Goal: Information Seeking & Learning: Find specific fact

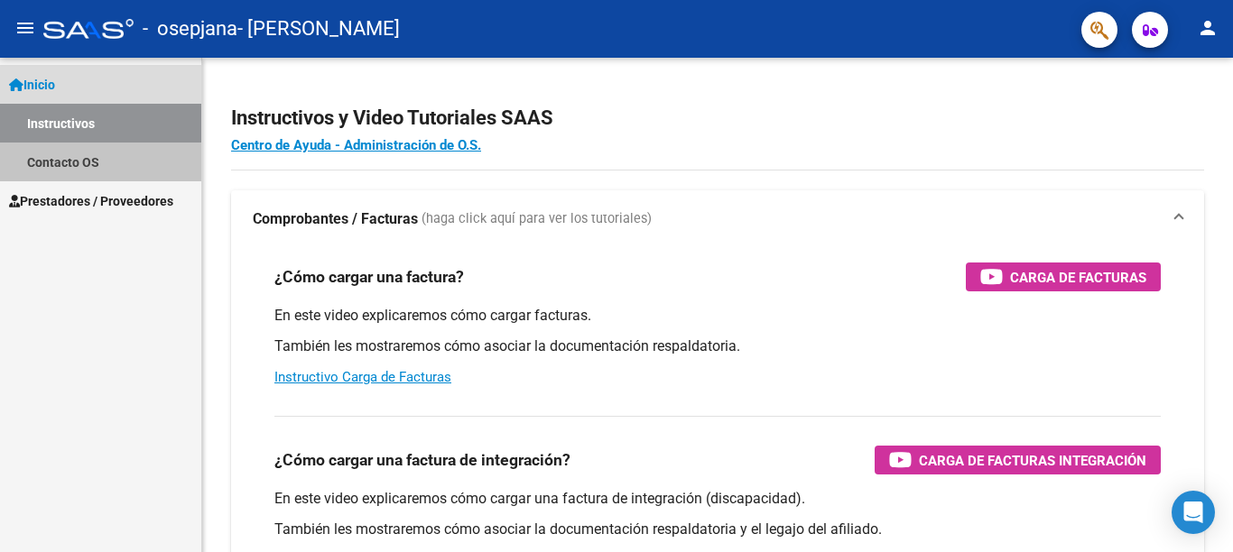
click at [71, 164] on link "Contacto OS" at bounding box center [100, 162] width 201 height 39
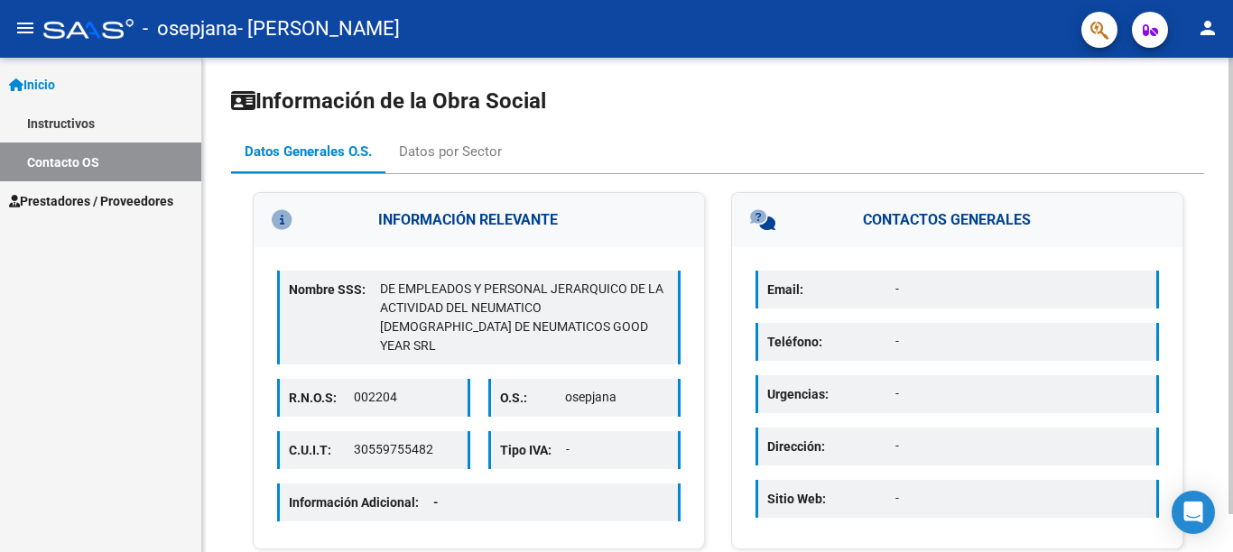
click at [1231, 82] on div at bounding box center [1231, 286] width 5 height 457
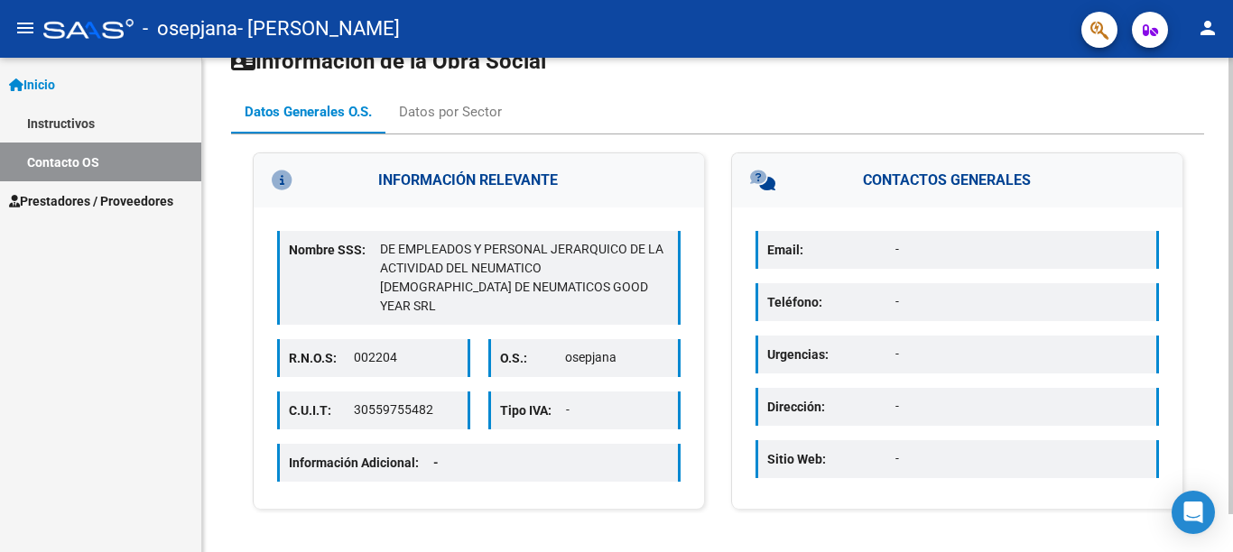
scroll to position [41, 0]
click at [1225, 225] on div "Información de la Obra Social Datos Generales O.S. Datos por Sector INFORMACIÓN…" at bounding box center [719, 286] width 1035 height 539
click at [1229, 255] on div at bounding box center [1231, 286] width 5 height 457
drag, startPoint x: 1229, startPoint y: 209, endPoint x: 1223, endPoint y: 272, distance: 63.4
click at [1223, 272] on div "Información de la Obra Social Datos Generales O.S. Datos por Sector INFORMACIÓN…" at bounding box center [717, 286] width 1031 height 539
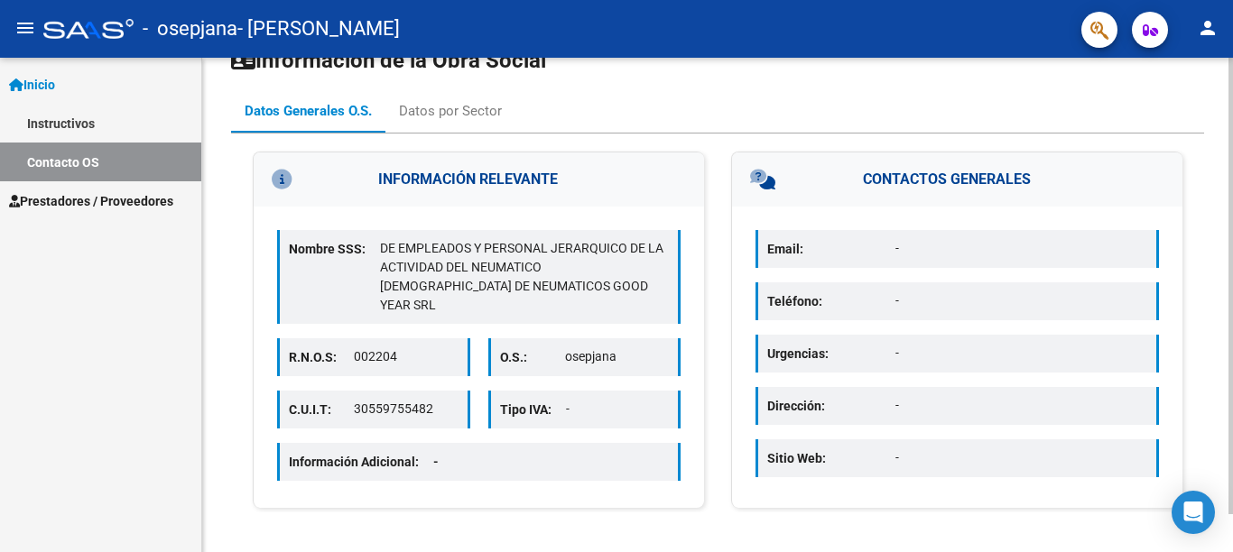
click at [1232, 304] on div at bounding box center [1231, 286] width 5 height 457
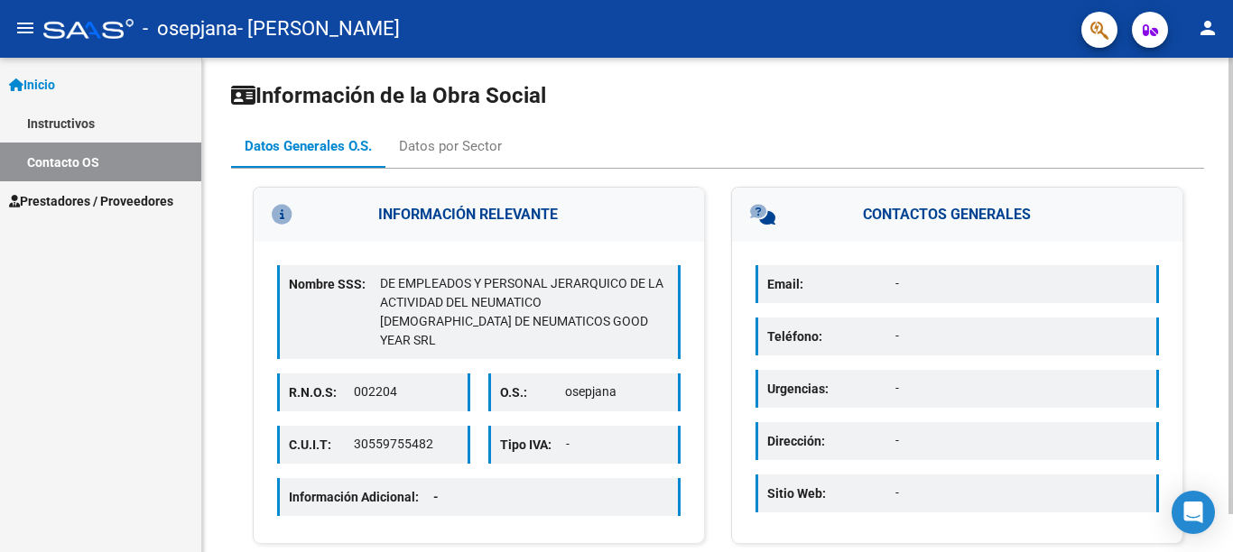
scroll to position [0, 0]
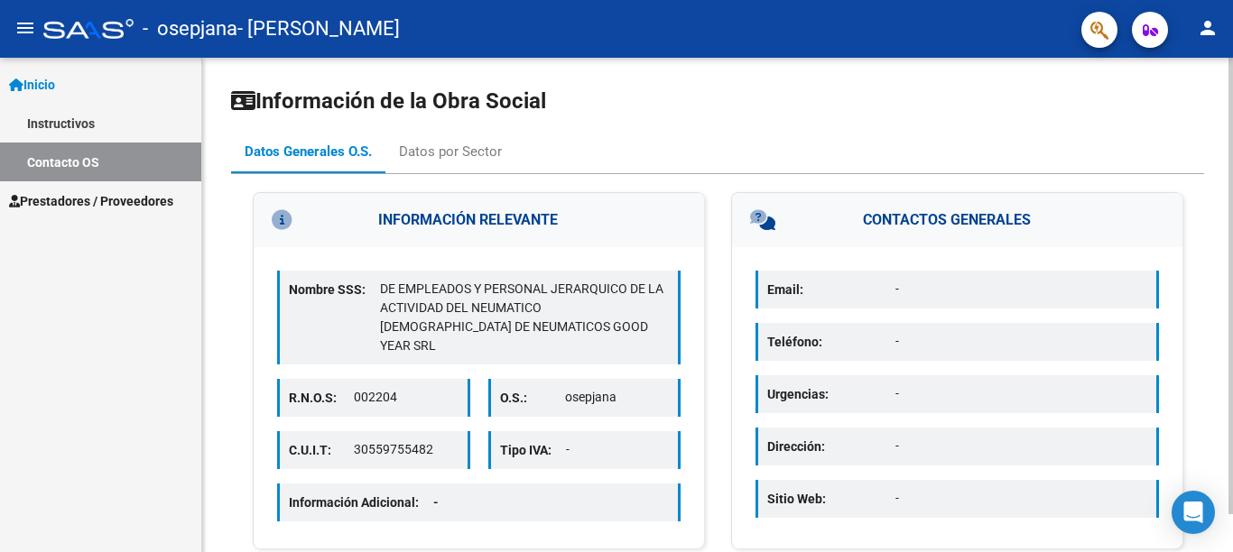
click at [1222, 185] on div "Información de la Obra Social Datos Generales O.S. Datos por Sector INFORMACIÓN…" at bounding box center [719, 327] width 1035 height 539
click at [439, 152] on div "Datos por Sector" at bounding box center [450, 152] width 103 height 20
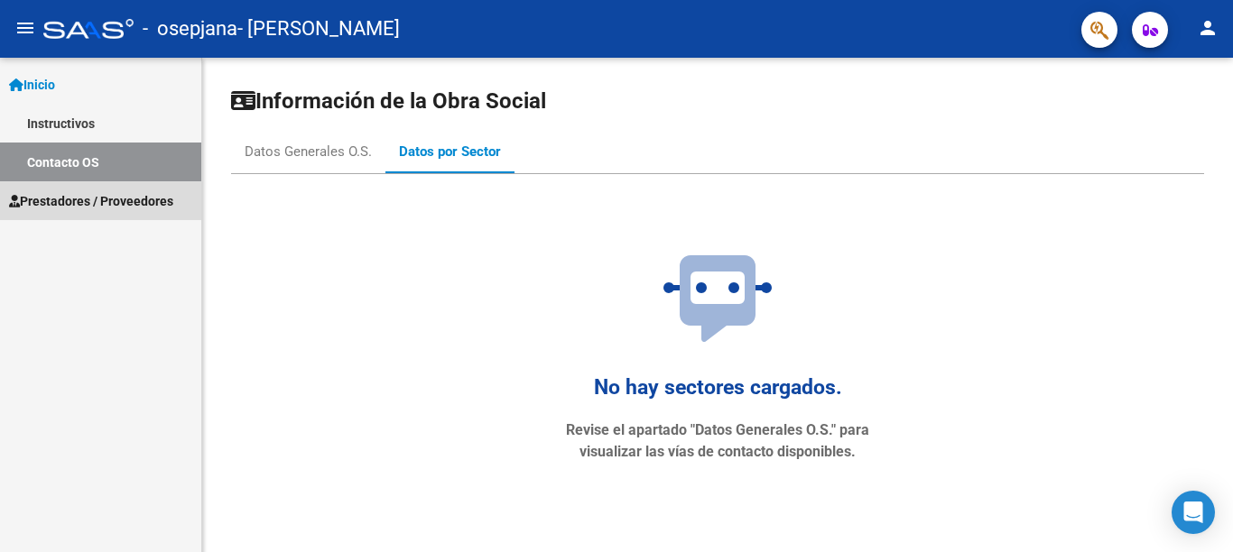
click at [64, 202] on span "Prestadores / Proveedores" at bounding box center [91, 201] width 164 height 20
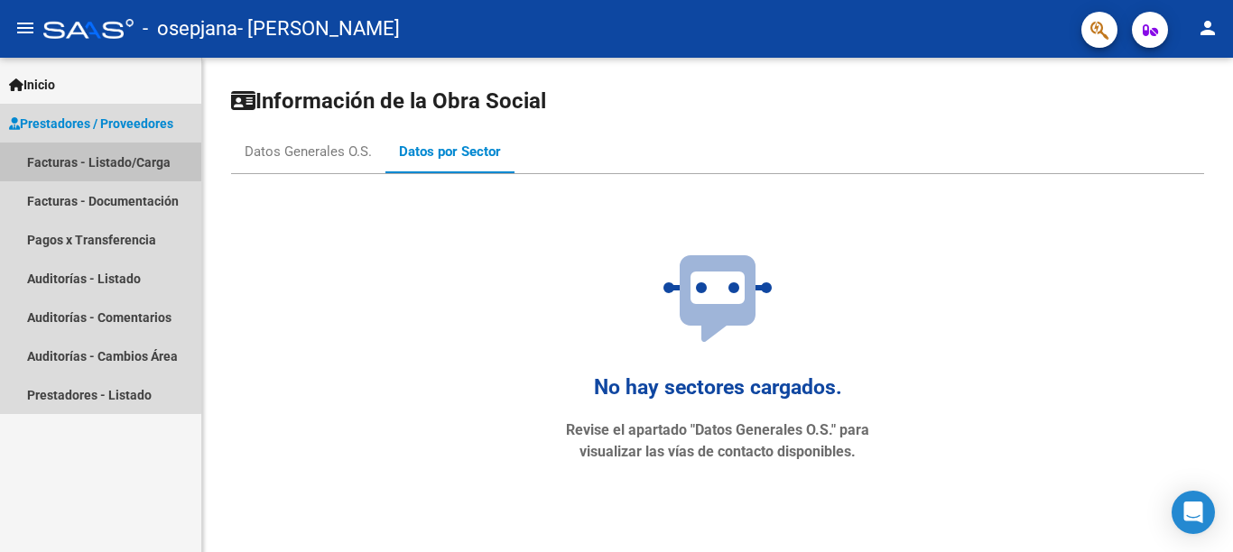
click at [75, 162] on link "Facturas - Listado/Carga" at bounding box center [100, 162] width 201 height 39
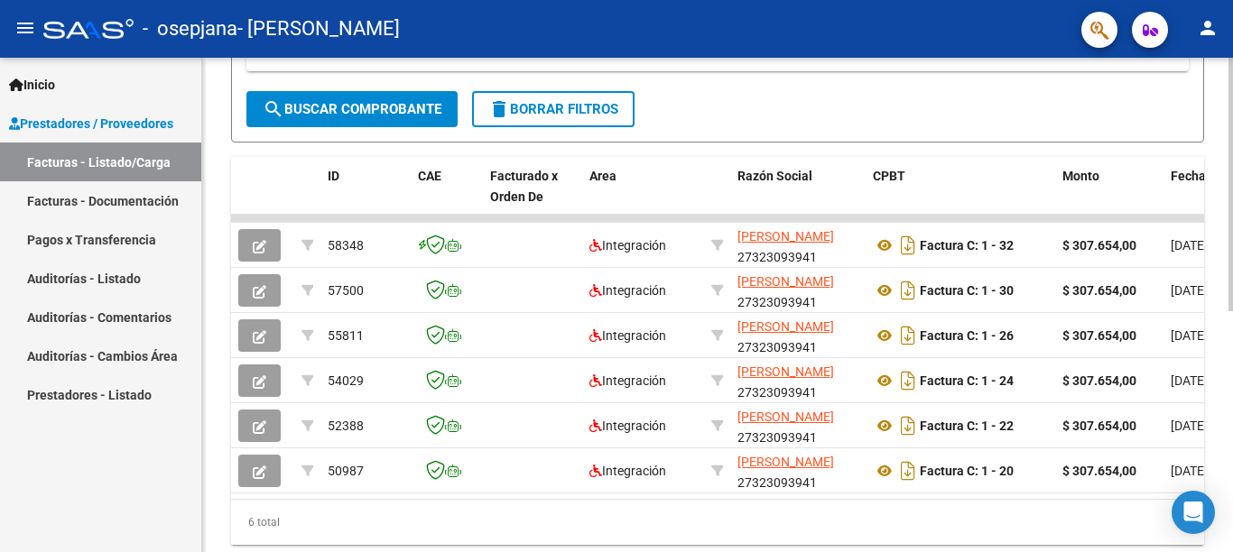
scroll to position [406, 0]
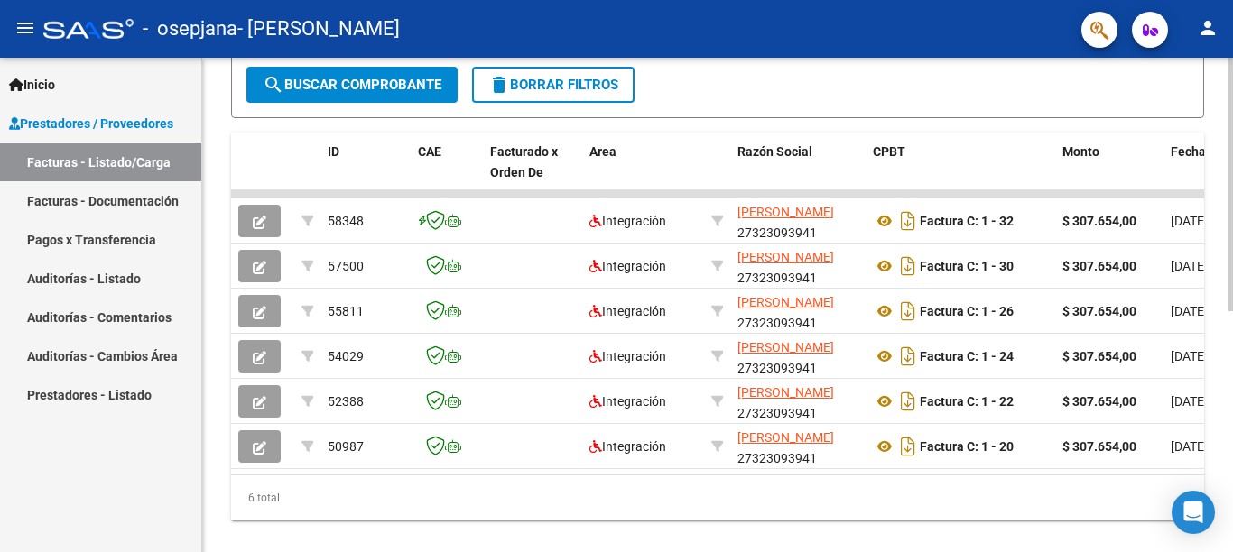
click at [1228, 308] on div "Video tutorial PRESTADORES -> Listado de CPBTs Emitidos por Prestadores / Prove…" at bounding box center [719, 104] width 1035 height 950
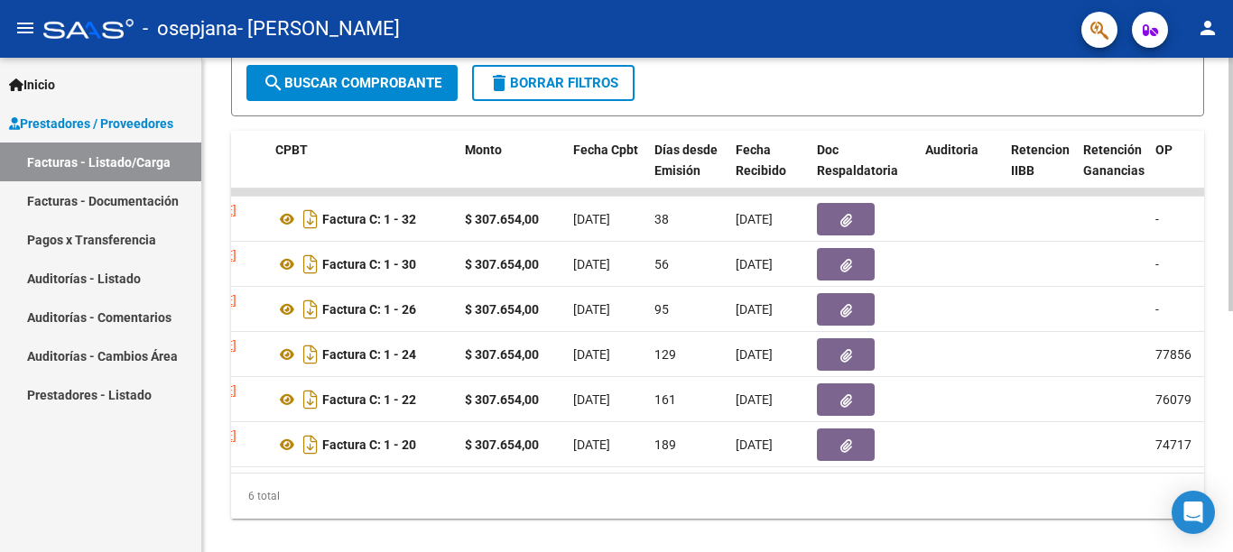
scroll to position [0, 583]
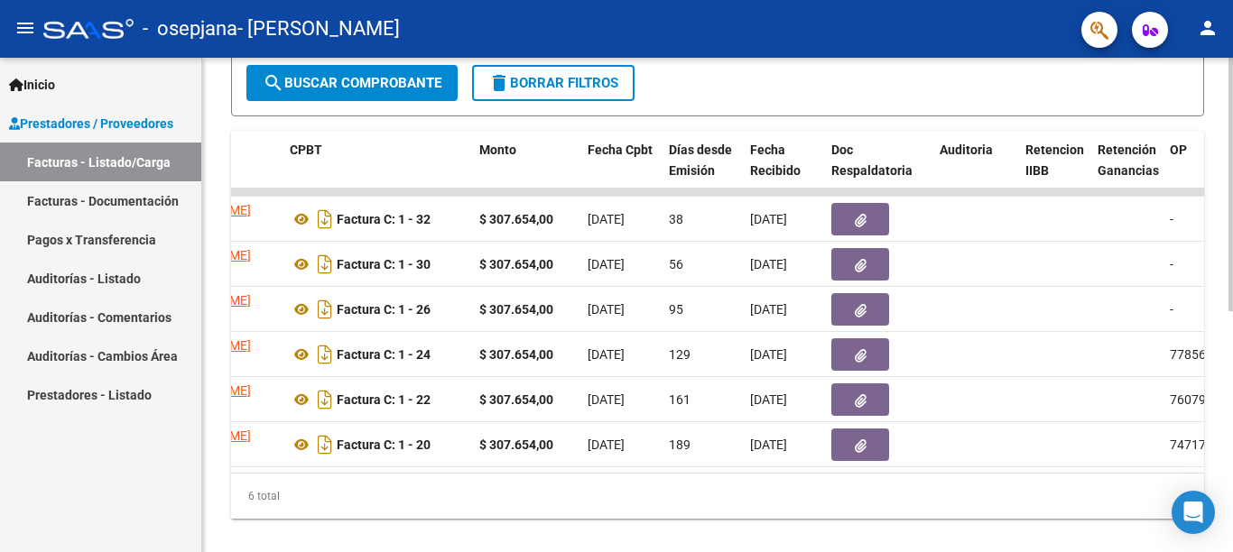
drag, startPoint x: 617, startPoint y: 489, endPoint x: 684, endPoint y: 488, distance: 67.7
click at [747, 480] on div "ID CAE Facturado x Orden De Area Razón Social CPBT Monto Fecha Cpbt Días desde …" at bounding box center [717, 325] width 973 height 388
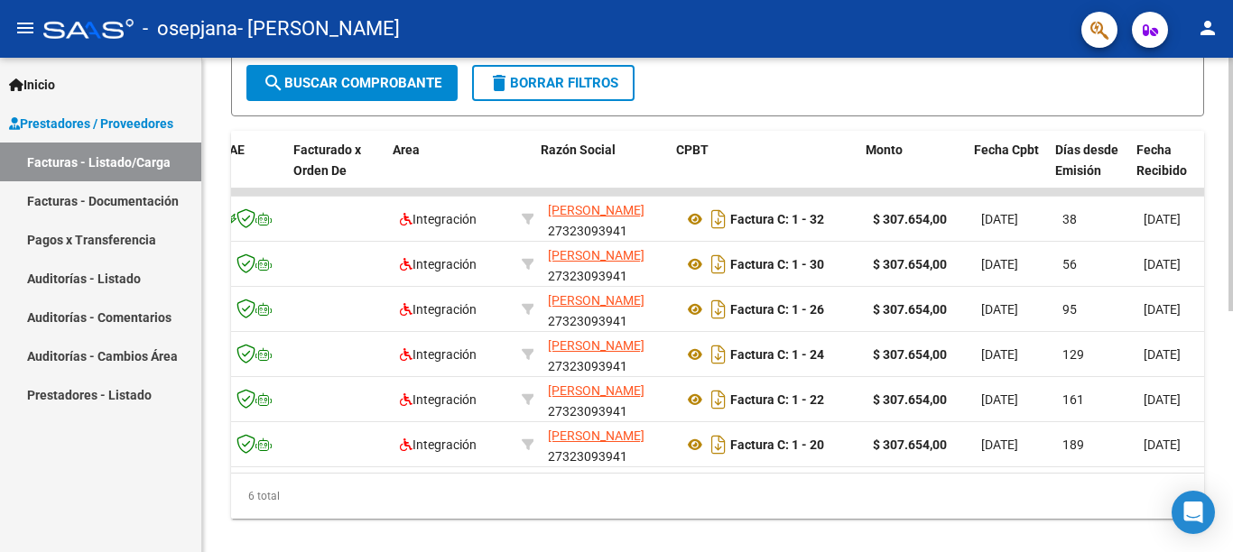
scroll to position [0, 227]
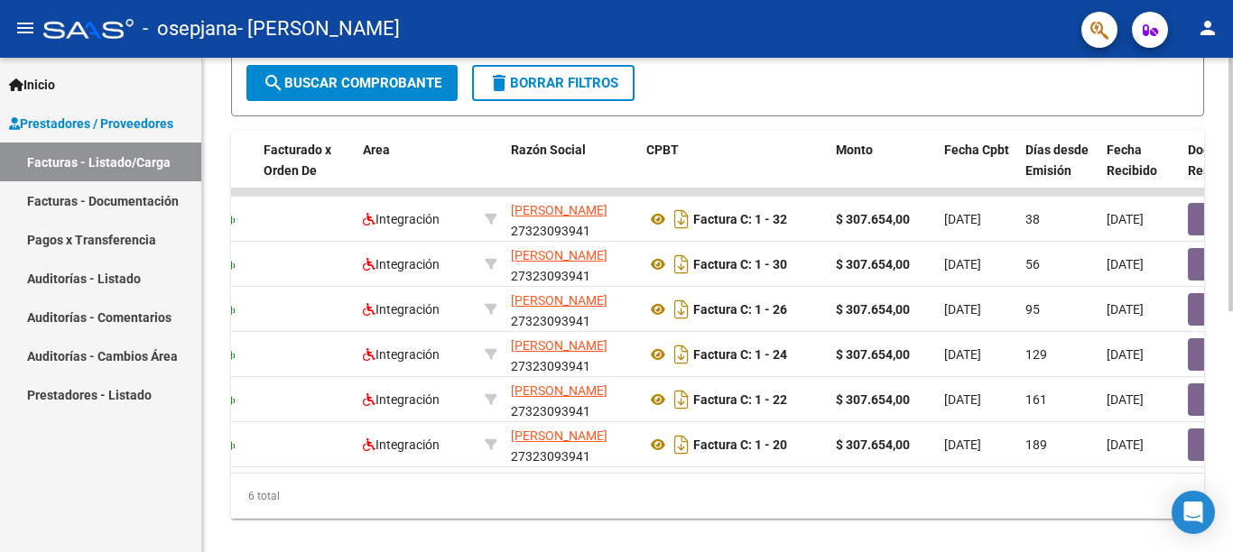
click at [346, 519] on div "6 total" at bounding box center [717, 496] width 973 height 45
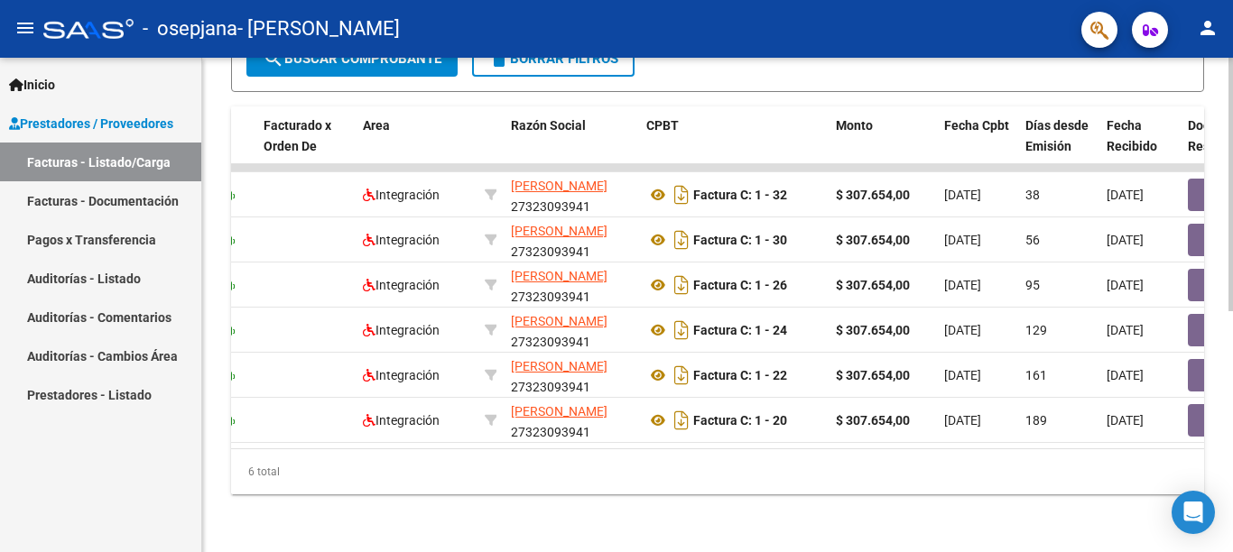
scroll to position [470, 0]
click at [1232, 311] on div at bounding box center [1231, 185] width 5 height 254
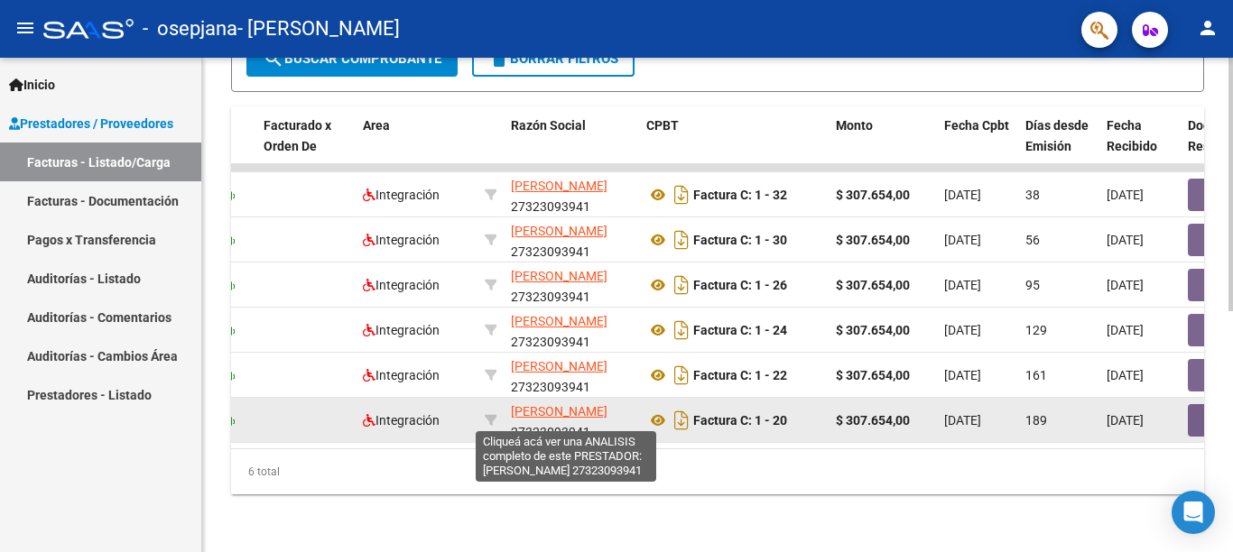
click at [584, 404] on span "[PERSON_NAME]" at bounding box center [559, 411] width 97 height 14
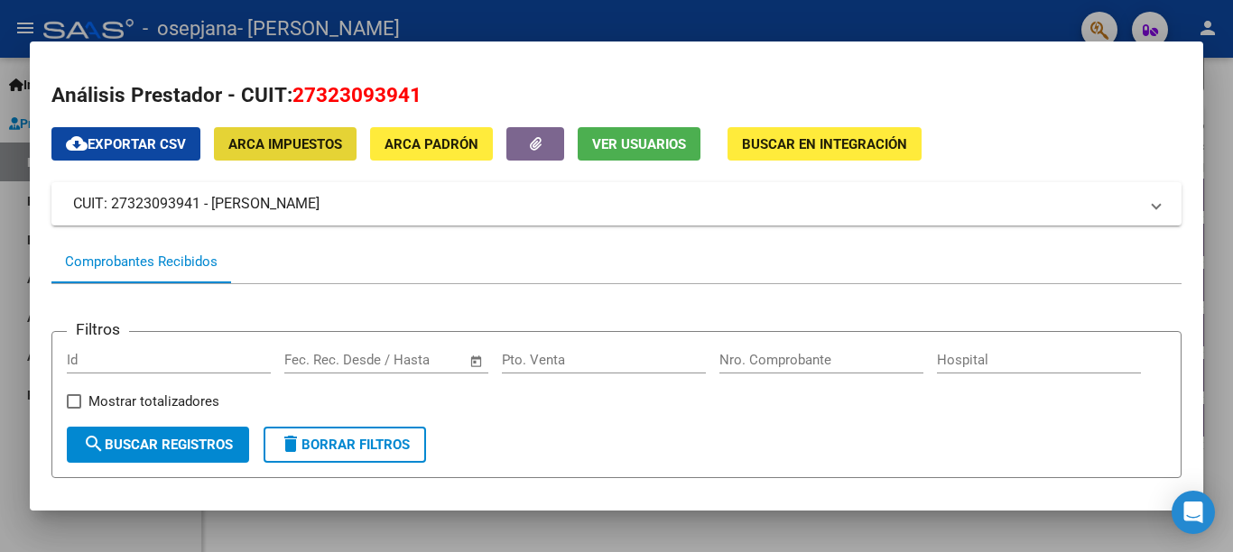
click at [288, 137] on span "ARCA Impuestos" at bounding box center [285, 144] width 114 height 16
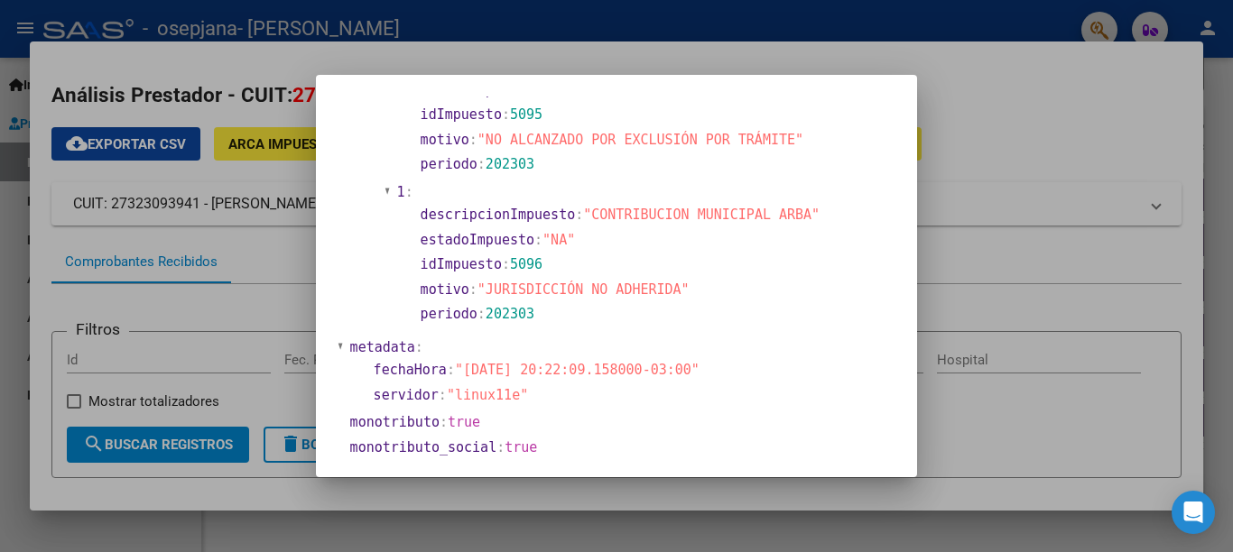
scroll to position [1408, 0]
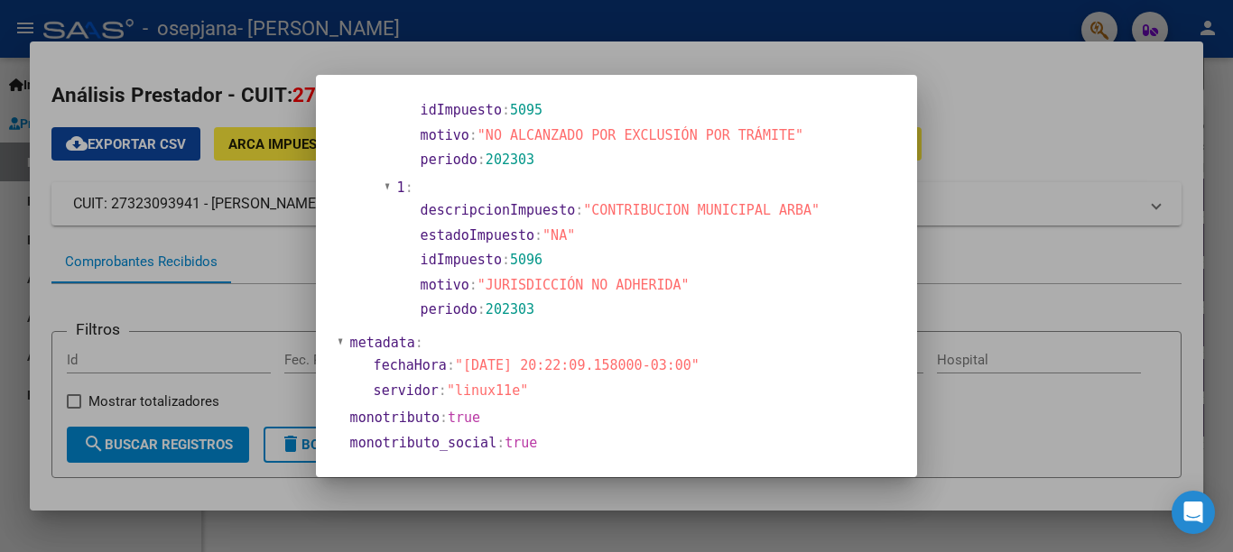
click at [960, 206] on div at bounding box center [616, 276] width 1233 height 552
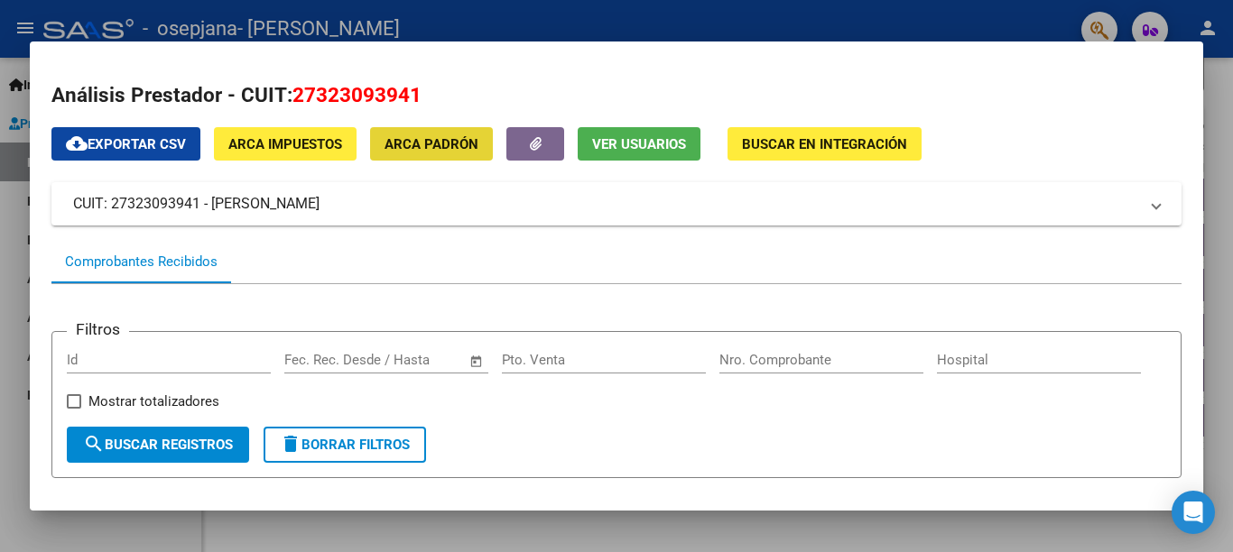
click at [423, 145] on span "ARCA Padrón" at bounding box center [432, 144] width 94 height 16
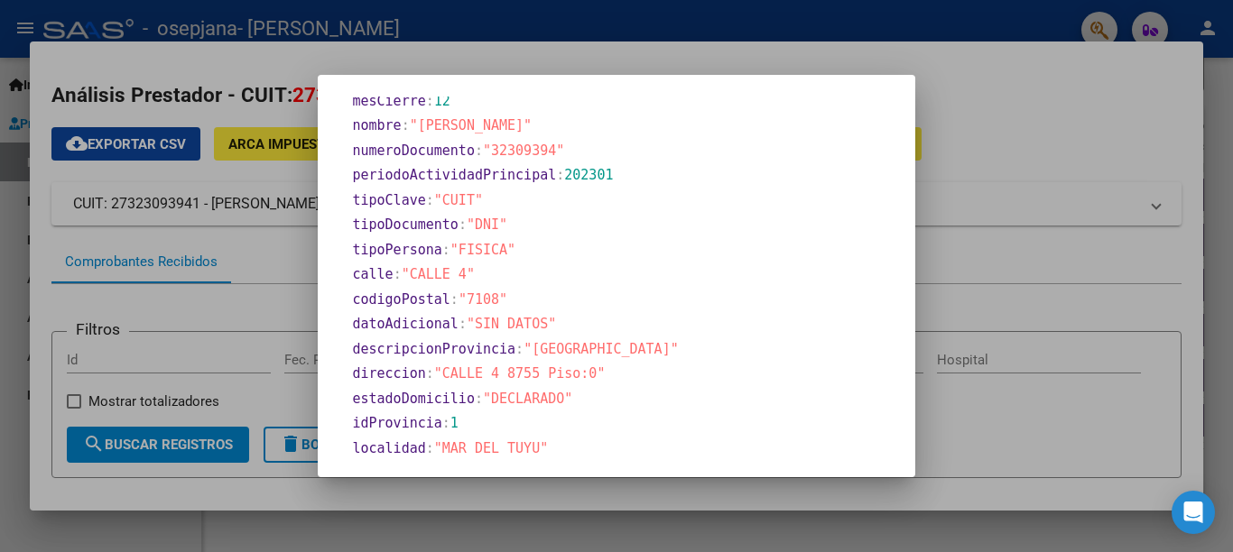
scroll to position [1049, 0]
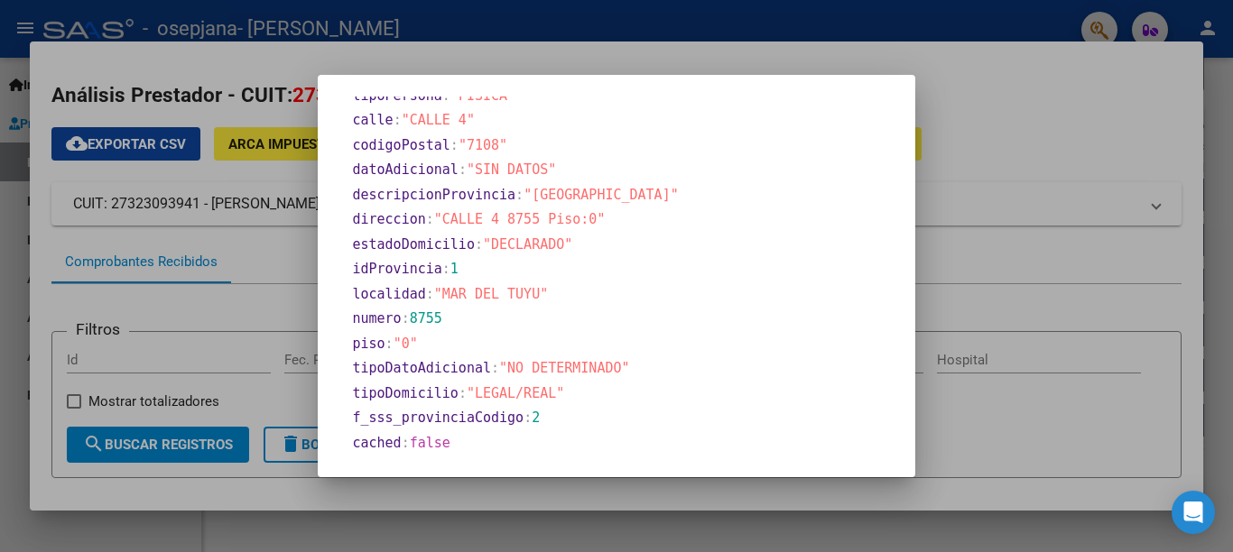
click at [1003, 212] on div at bounding box center [616, 276] width 1233 height 552
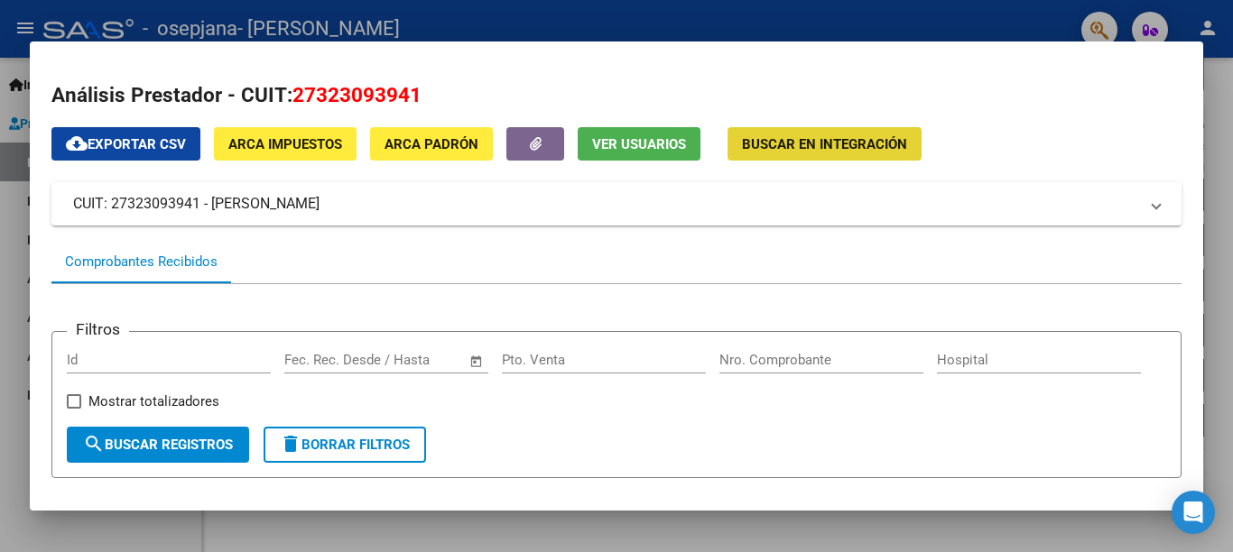
click at [797, 141] on span "Buscar en Integración" at bounding box center [824, 144] width 165 height 16
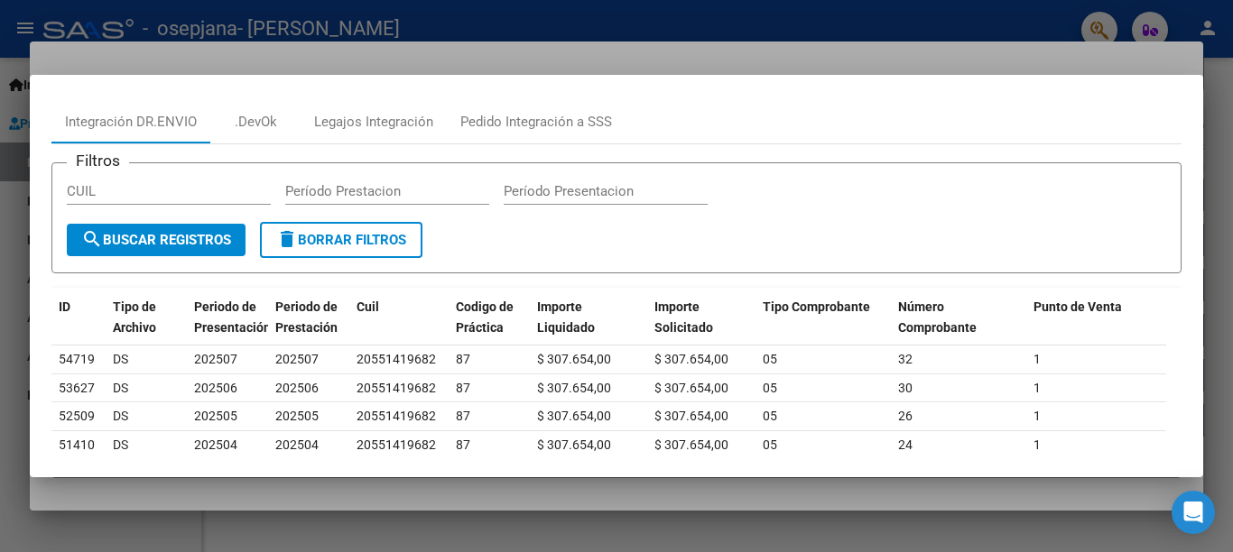
scroll to position [0, 0]
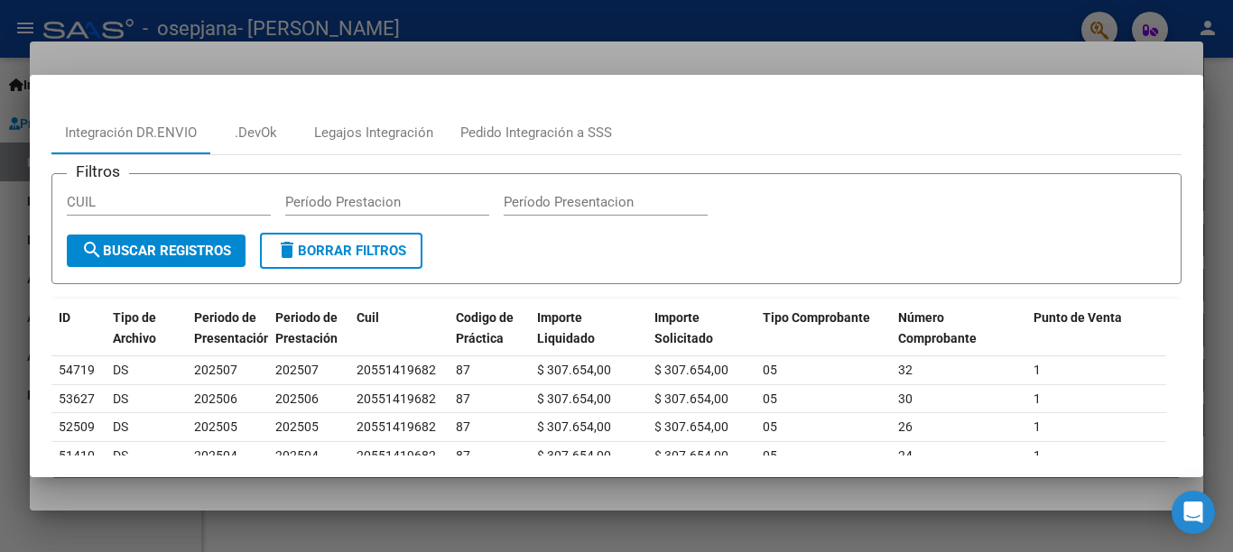
click at [796, 503] on div at bounding box center [616, 276] width 1233 height 552
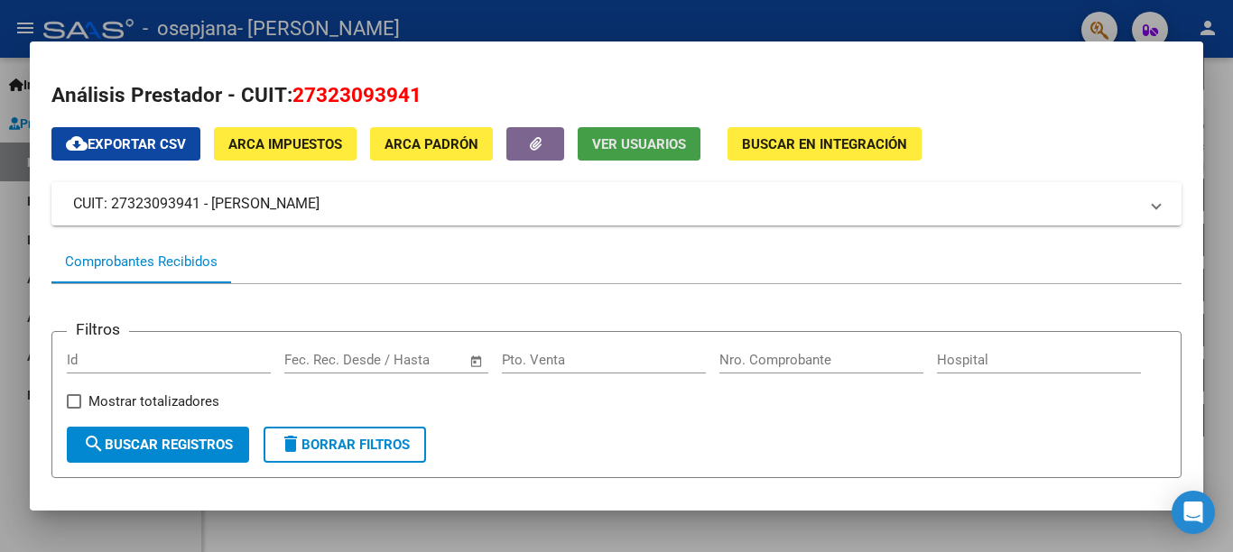
click at [640, 141] on span "Ver Usuarios" at bounding box center [639, 144] width 94 height 16
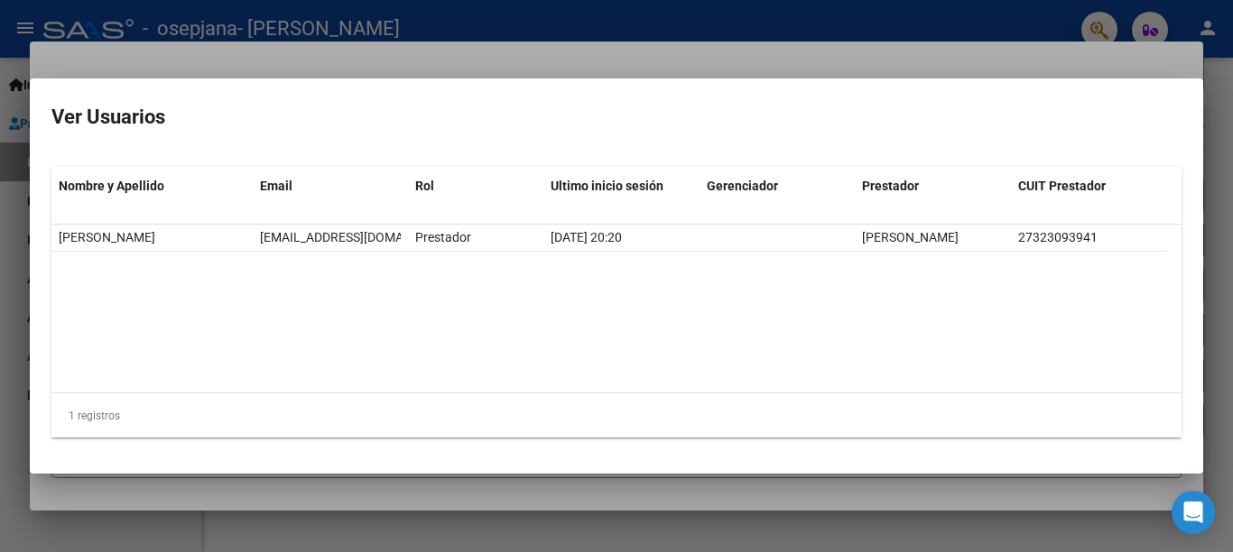
click at [834, 487] on div at bounding box center [616, 276] width 1233 height 552
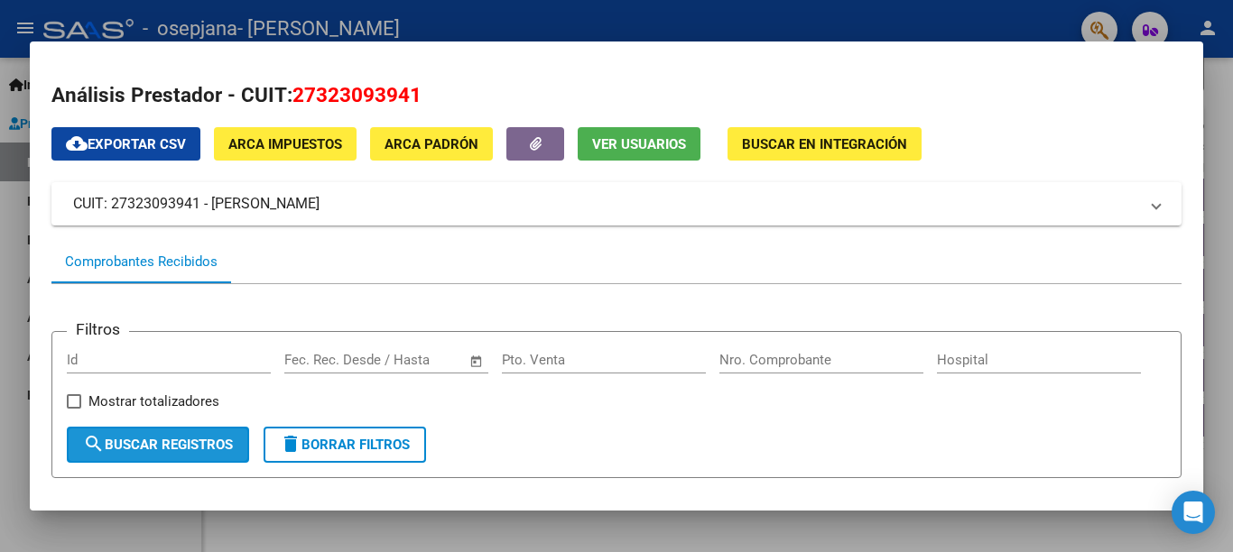
click at [144, 453] on span "search Buscar Registros" at bounding box center [158, 445] width 150 height 16
click at [698, 534] on div at bounding box center [616, 276] width 1233 height 552
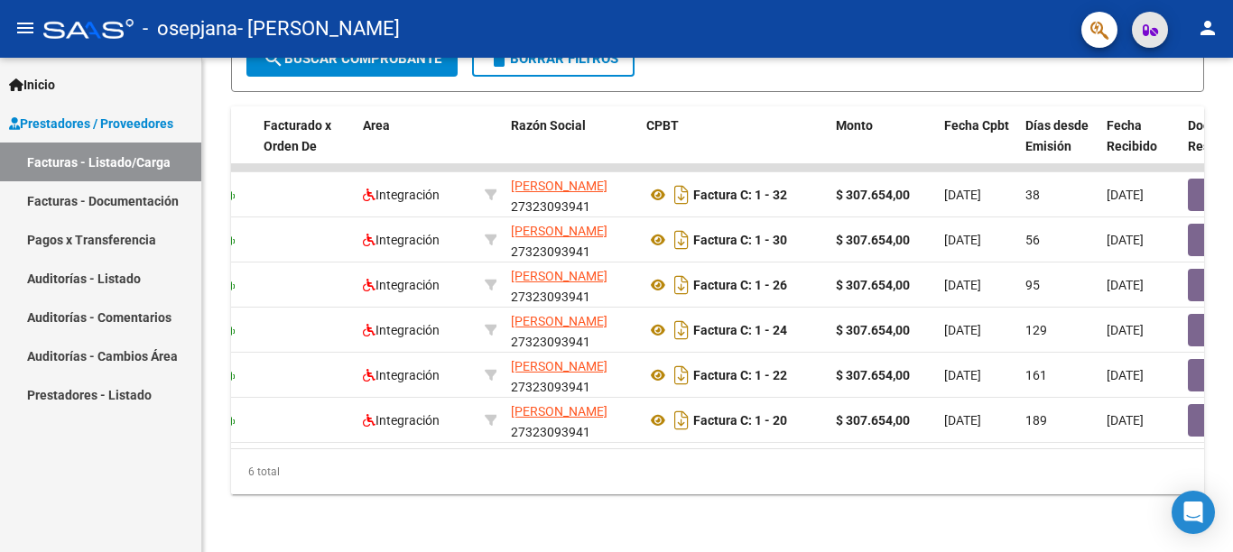
click at [1143, 25] on icon "button" at bounding box center [1150, 30] width 15 height 14
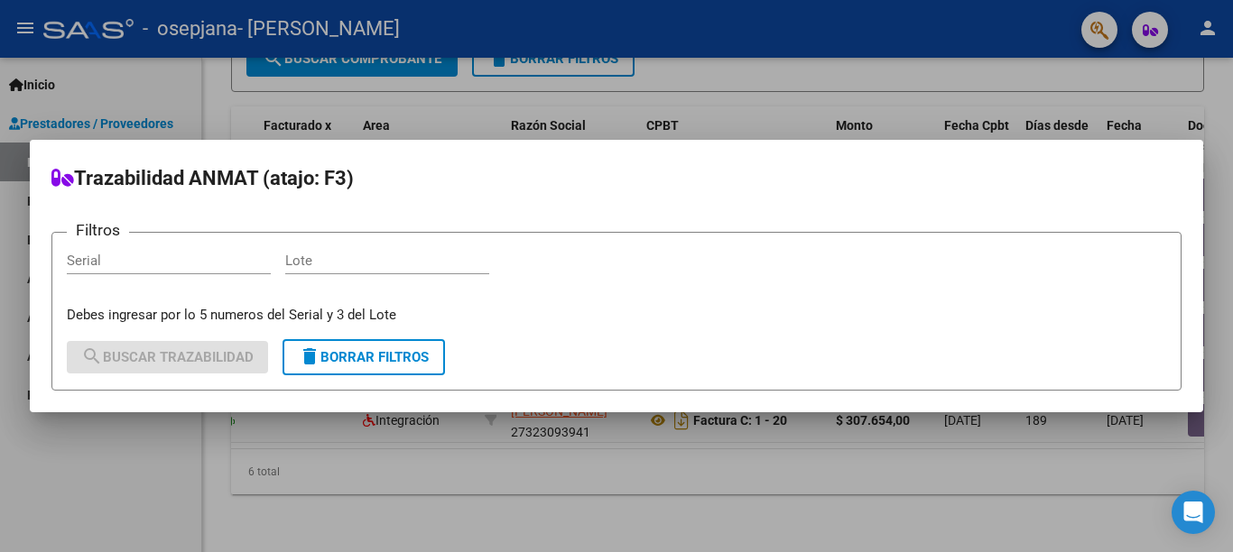
click at [723, 107] on div at bounding box center [616, 276] width 1233 height 552
